Goal: Check status: Check status

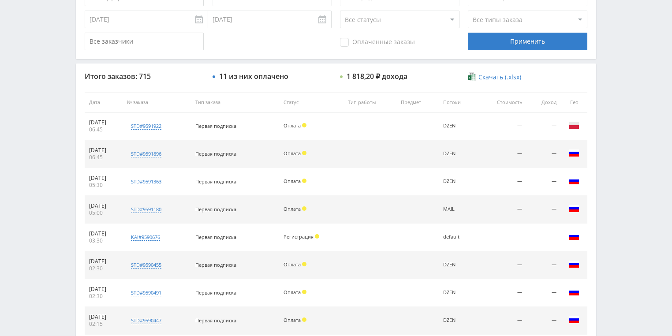
scroll to position [282, 0]
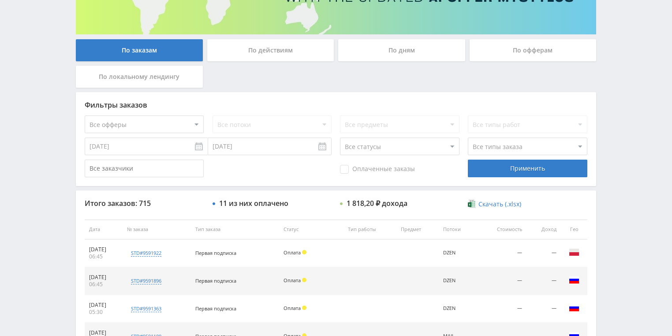
click at [285, 58] on div "По действиям" at bounding box center [270, 50] width 127 height 22
click at [0, 0] on input "По действиям" at bounding box center [0, 0] width 0 height 0
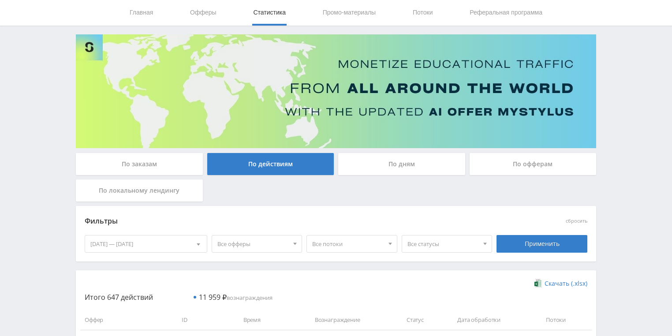
scroll to position [141, 0]
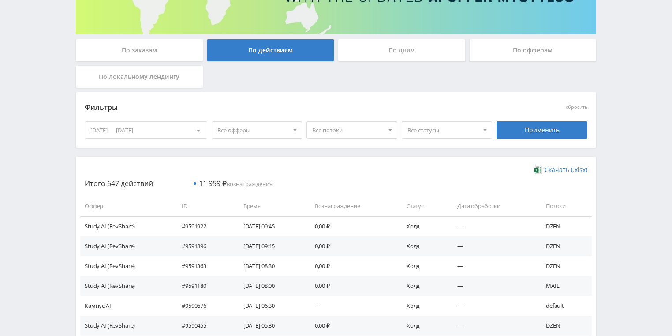
click at [374, 52] on div "По дням" at bounding box center [401, 50] width 127 height 22
click at [0, 0] on input "По дням" at bounding box center [0, 0] width 0 height 0
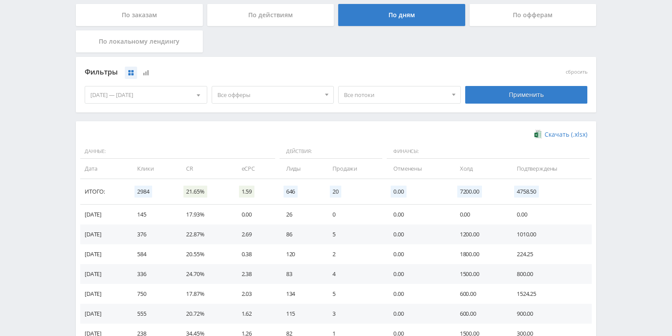
scroll to position [212, 0]
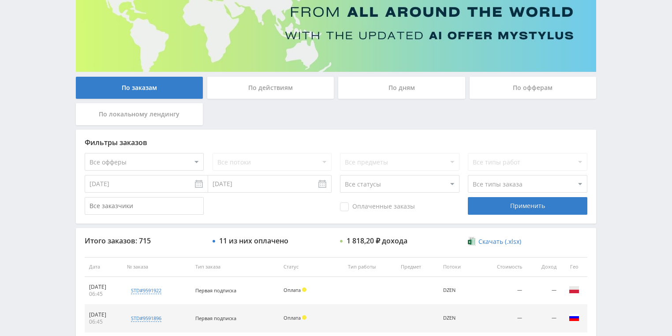
scroll to position [141, 0]
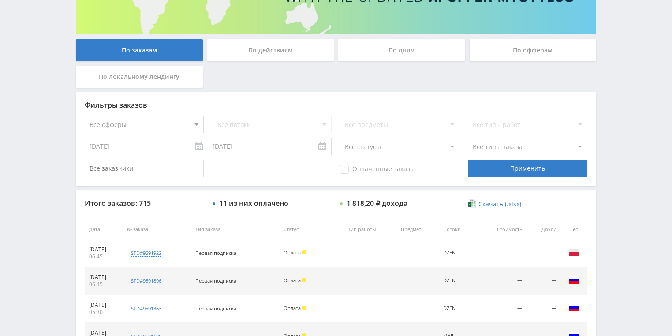
click at [257, 52] on div "По действиям" at bounding box center [270, 50] width 127 height 22
click at [0, 0] on input "По действиям" at bounding box center [0, 0] width 0 height 0
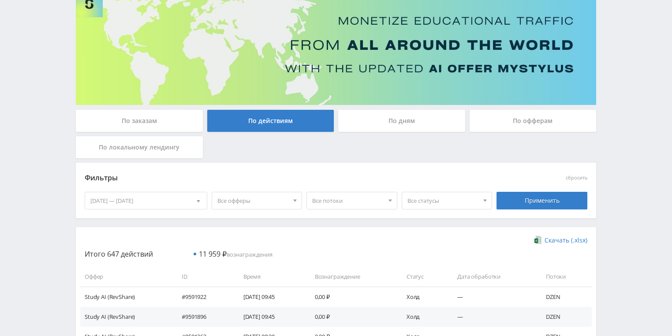
click at [402, 128] on div "По дням" at bounding box center [401, 121] width 127 height 22
click at [0, 0] on input "По дням" at bounding box center [0, 0] width 0 height 0
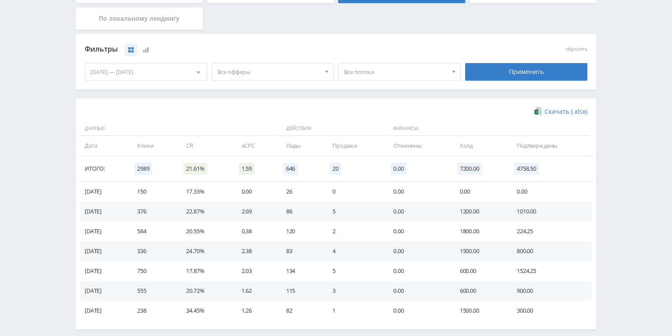
scroll to position [212, 0]
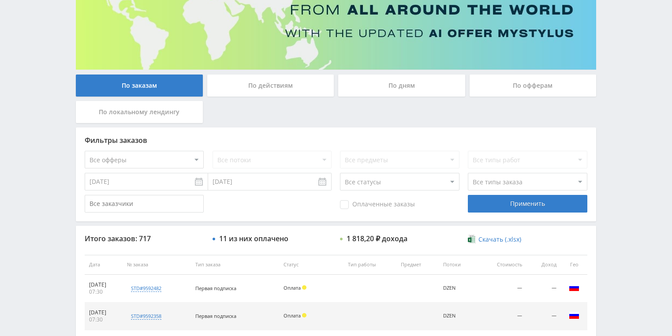
click at [274, 85] on div "По действиям" at bounding box center [270, 86] width 127 height 22
click at [0, 0] on input "По действиям" at bounding box center [0, 0] width 0 height 0
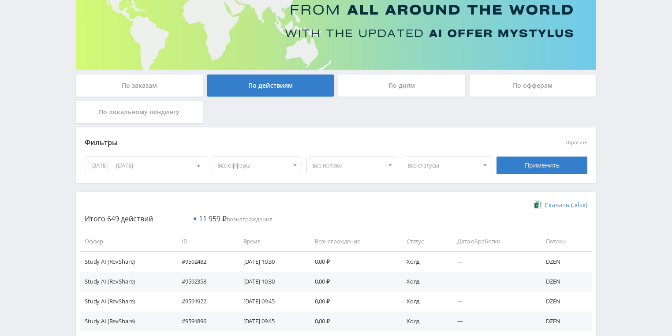
click at [390, 85] on div "По дням" at bounding box center [401, 86] width 127 height 22
click at [0, 0] on input "По дням" at bounding box center [0, 0] width 0 height 0
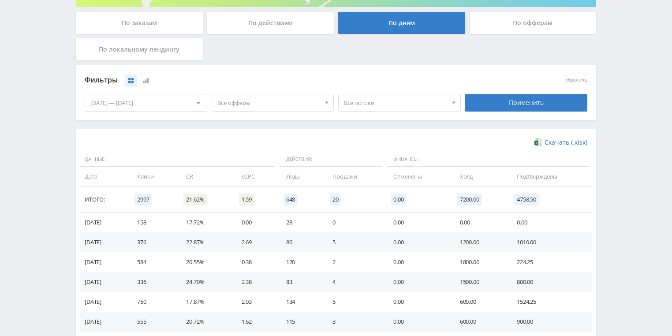
scroll to position [212, 0]
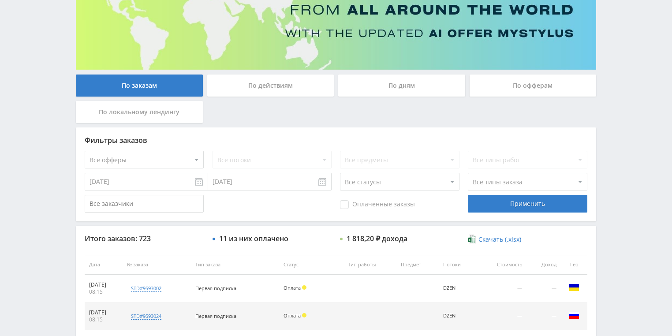
click at [252, 85] on div "По действиям" at bounding box center [270, 86] width 127 height 22
click at [0, 0] on input "По действиям" at bounding box center [0, 0] width 0 height 0
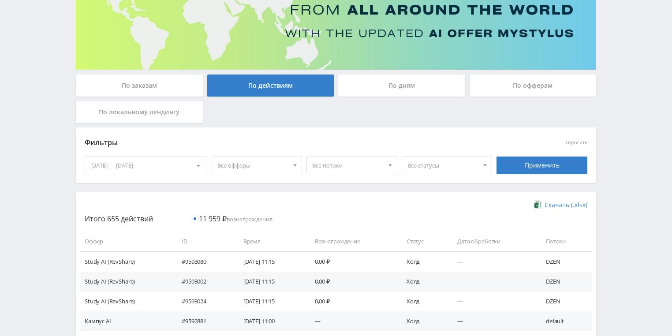
click at [386, 93] on div "По дням" at bounding box center [401, 86] width 127 height 22
click at [0, 0] on input "По дням" at bounding box center [0, 0] width 0 height 0
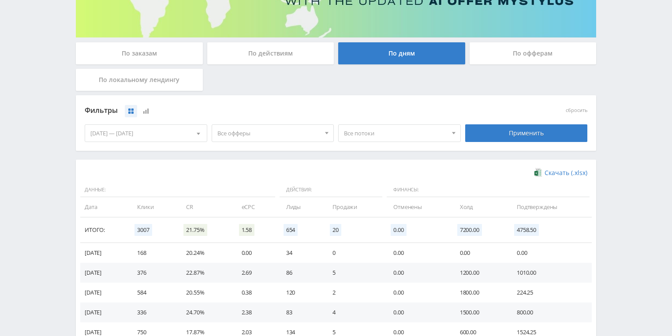
scroll to position [176, 0]
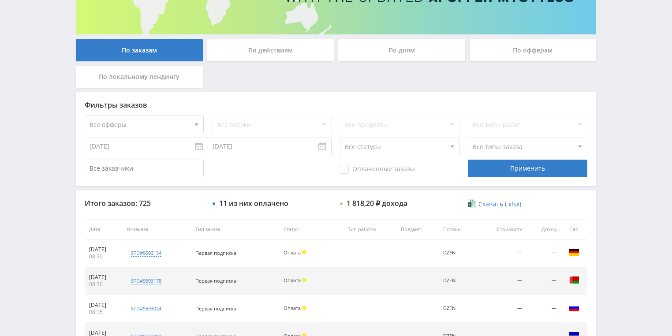
click at [272, 52] on div "По действиям" at bounding box center [270, 50] width 127 height 22
click at [0, 0] on input "По действиям" at bounding box center [0, 0] width 0 height 0
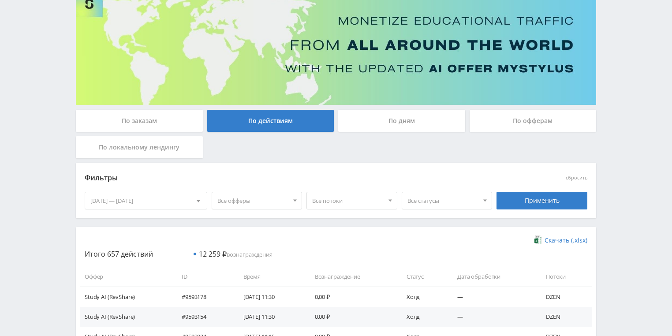
click at [398, 121] on div "По дням" at bounding box center [401, 121] width 127 height 22
click at [0, 0] on input "По дням" at bounding box center [0, 0] width 0 height 0
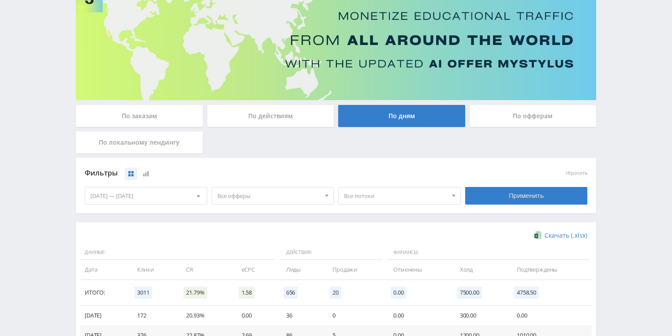
scroll to position [176, 0]
